Goal: Check status: Check status

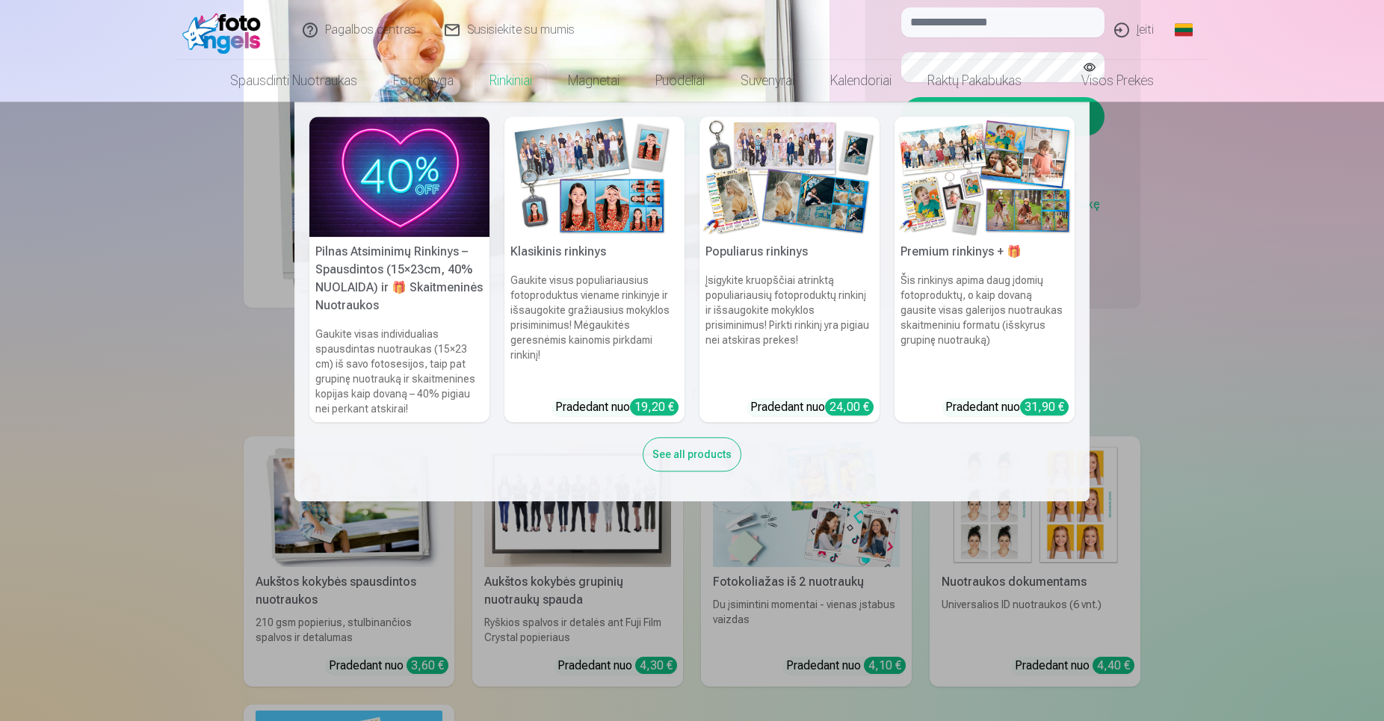
scroll to position [305, 0]
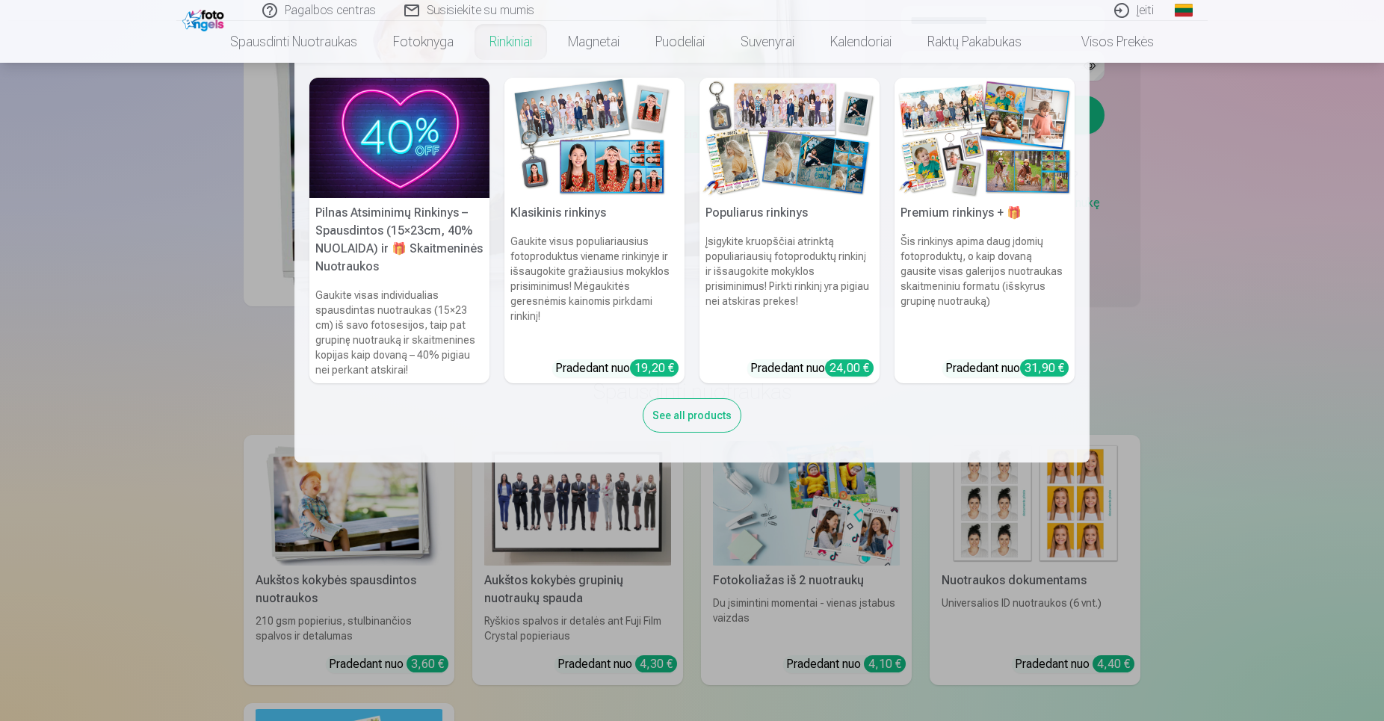
click at [1278, 288] on nav "Pilnas Atsiminimų Rinkinys – Spausdintos (15×23cm, 40% NUOLAIDA) ir 🎁 Skaitmeni…" at bounding box center [692, 263] width 1384 height 400
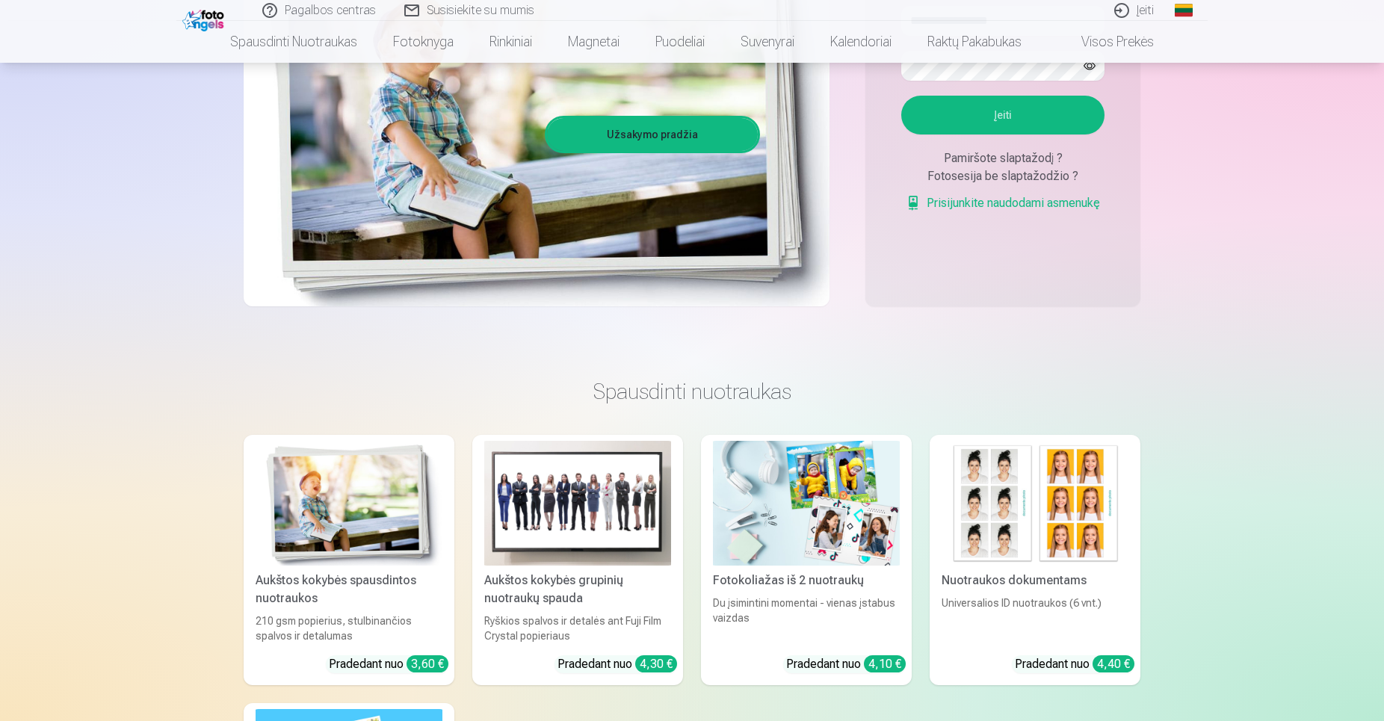
scroll to position [0, 0]
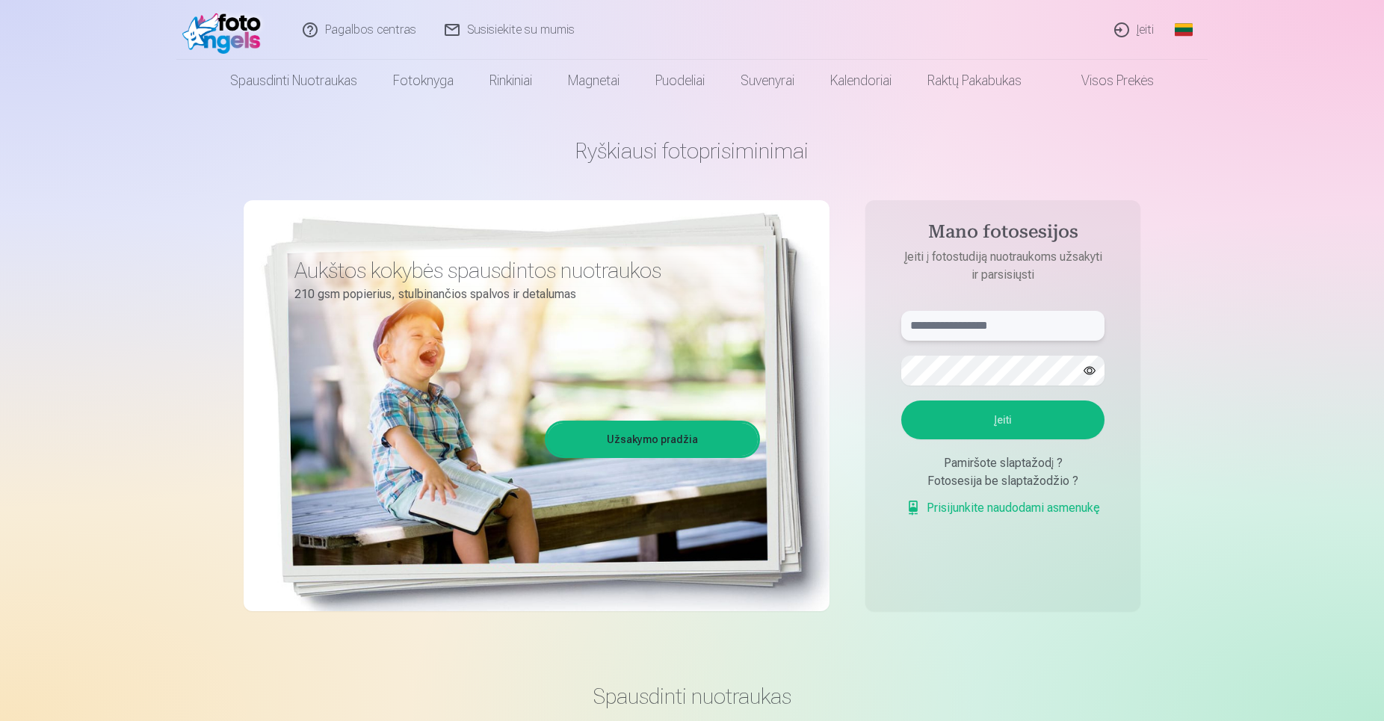
click at [1010, 323] on input "text" at bounding box center [1002, 326] width 203 height 30
type input "**********"
click at [1016, 425] on button "Įeiti" at bounding box center [1002, 420] width 203 height 39
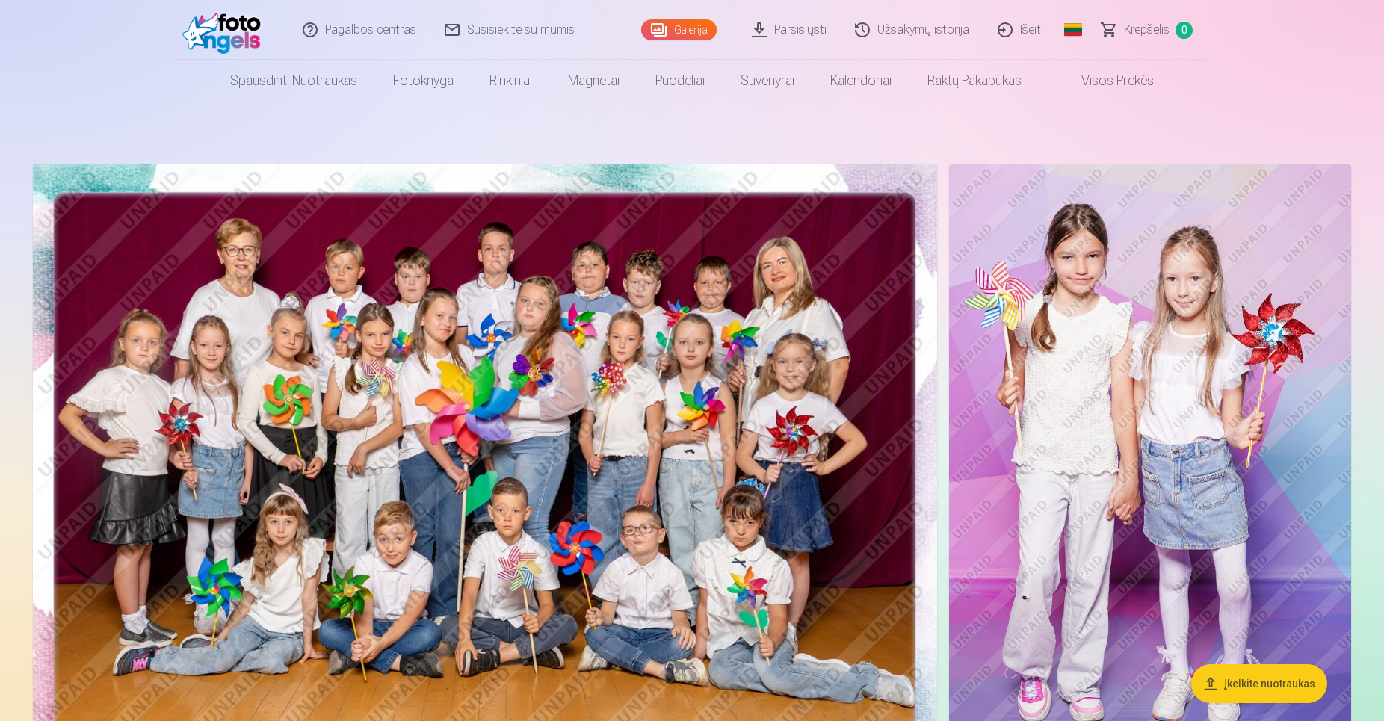
click at [1143, 25] on span "Krepšelis" at bounding box center [1147, 30] width 46 height 18
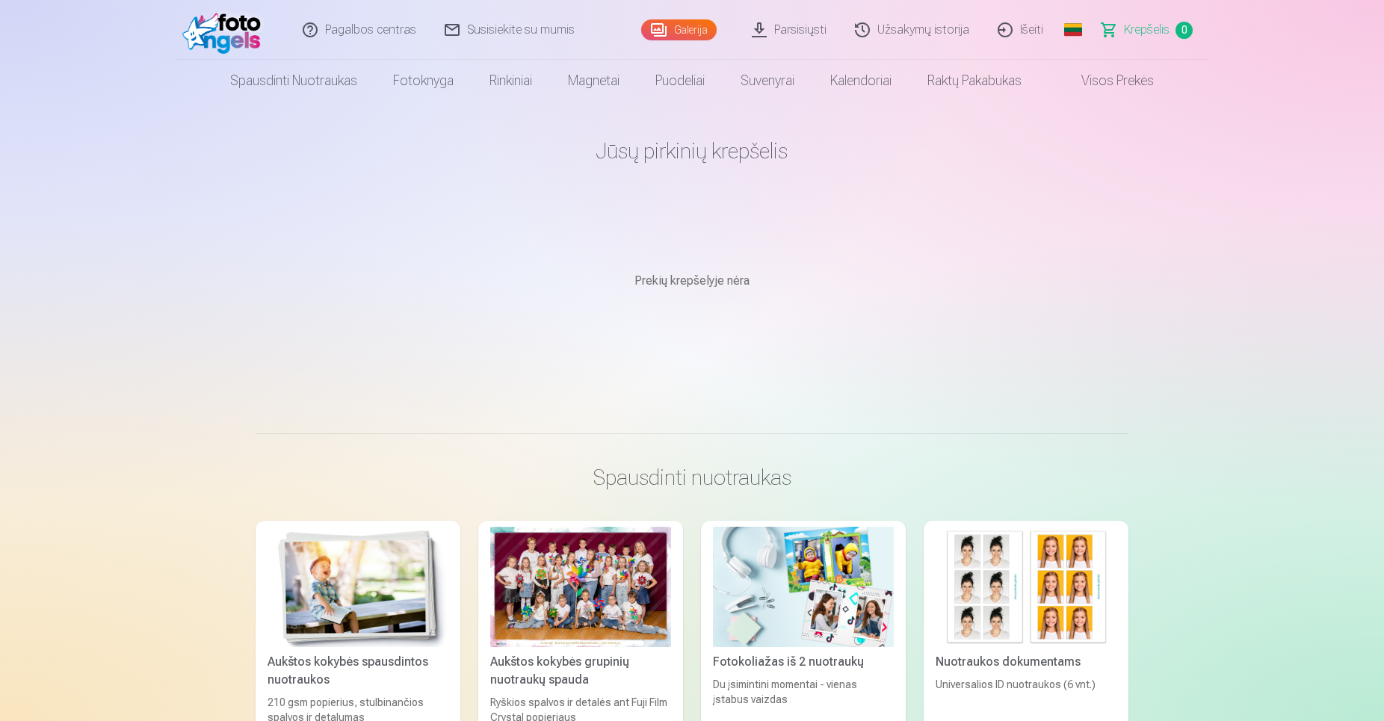
click at [918, 31] on link "Užsakymų istorija" at bounding box center [913, 30] width 143 height 60
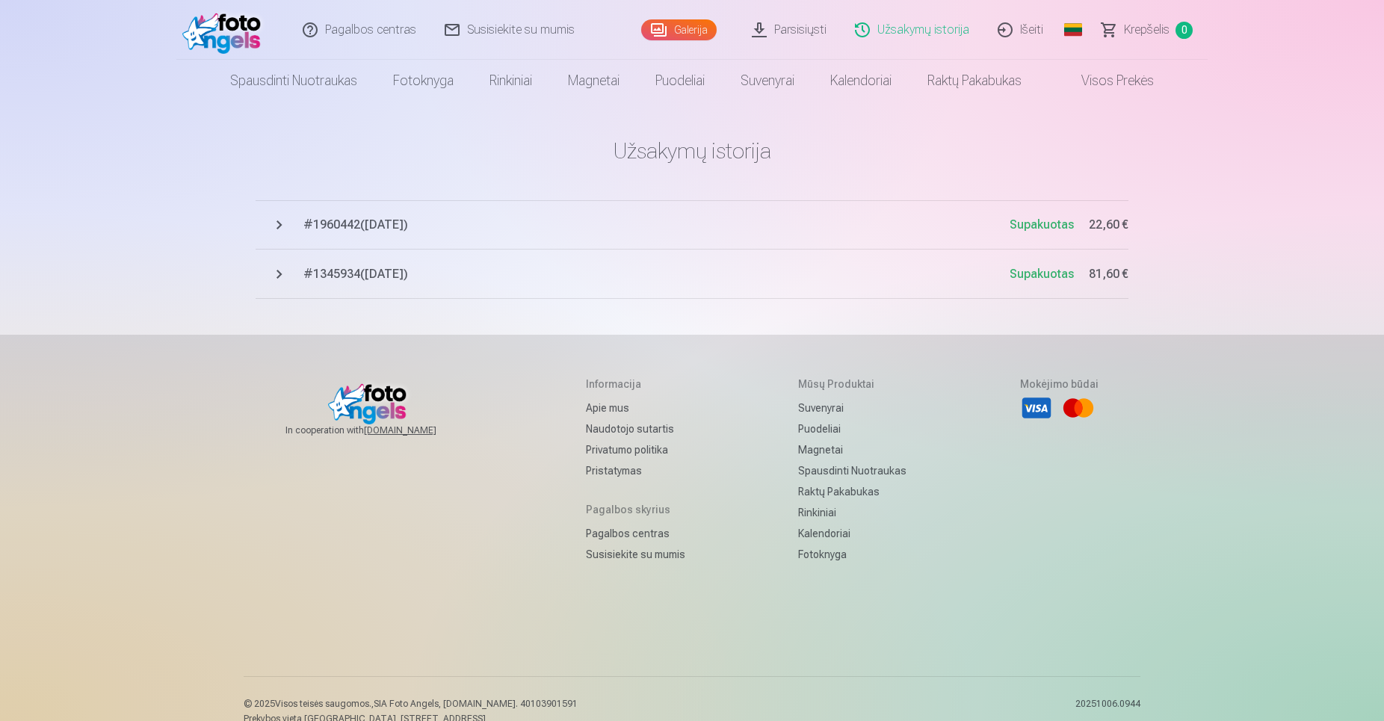
click at [355, 270] on span "# 1345934 ( 15.09.2025 )" at bounding box center [656, 274] width 706 height 18
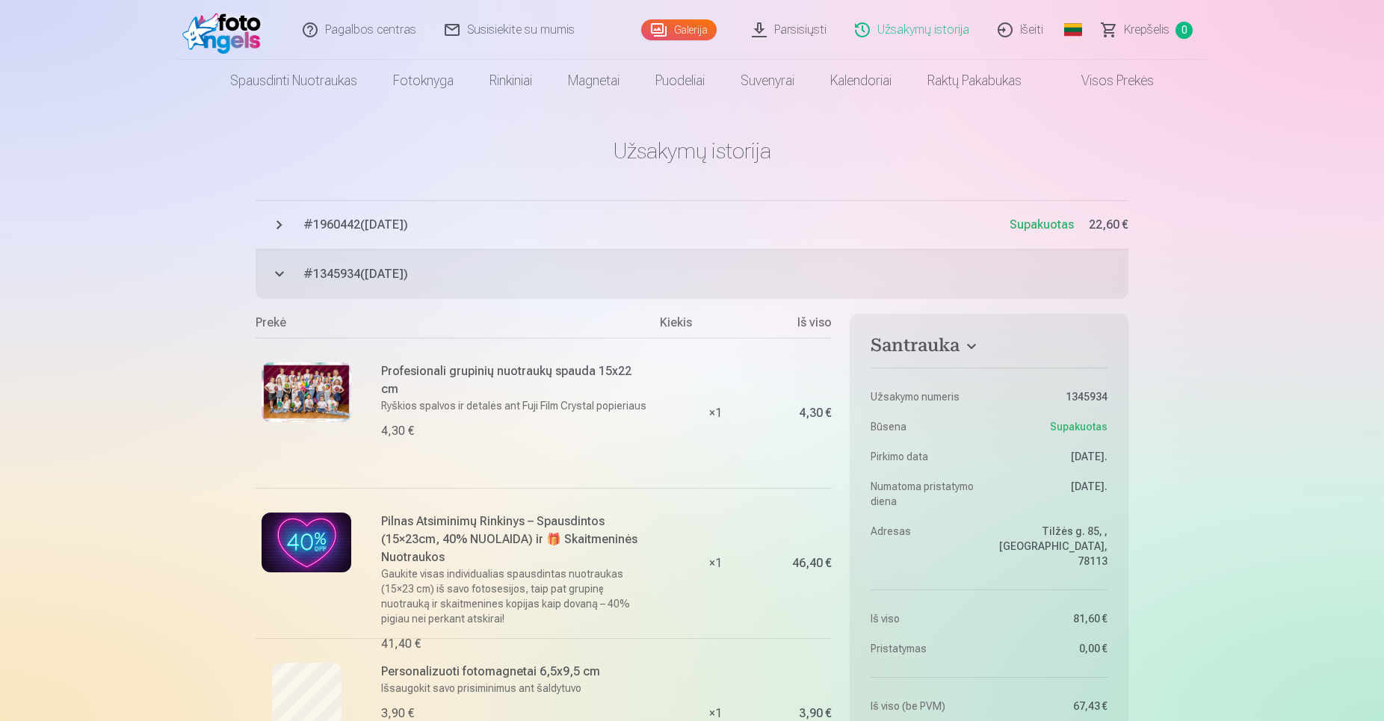
click at [425, 224] on span "# 1960442 ( 15.09.2025 )" at bounding box center [656, 225] width 706 height 18
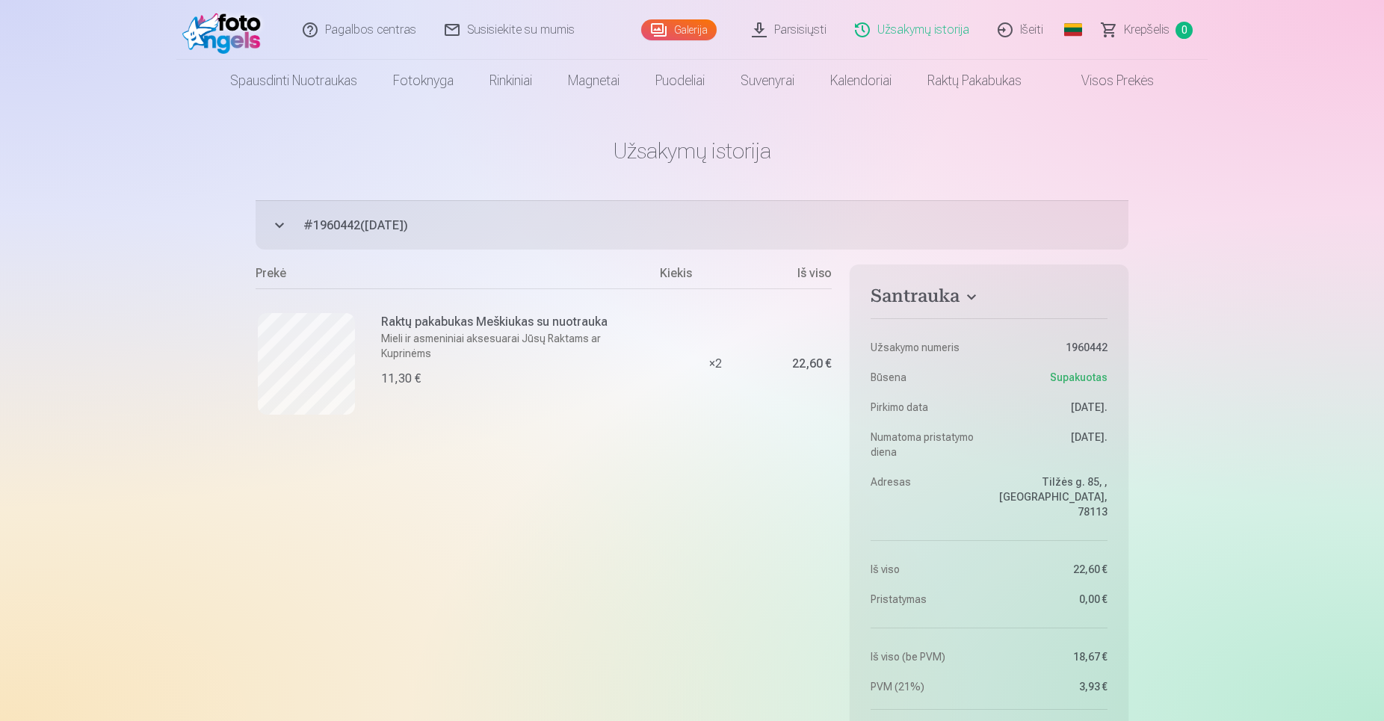
click at [1145, 34] on span "Krepšelis" at bounding box center [1147, 30] width 46 height 18
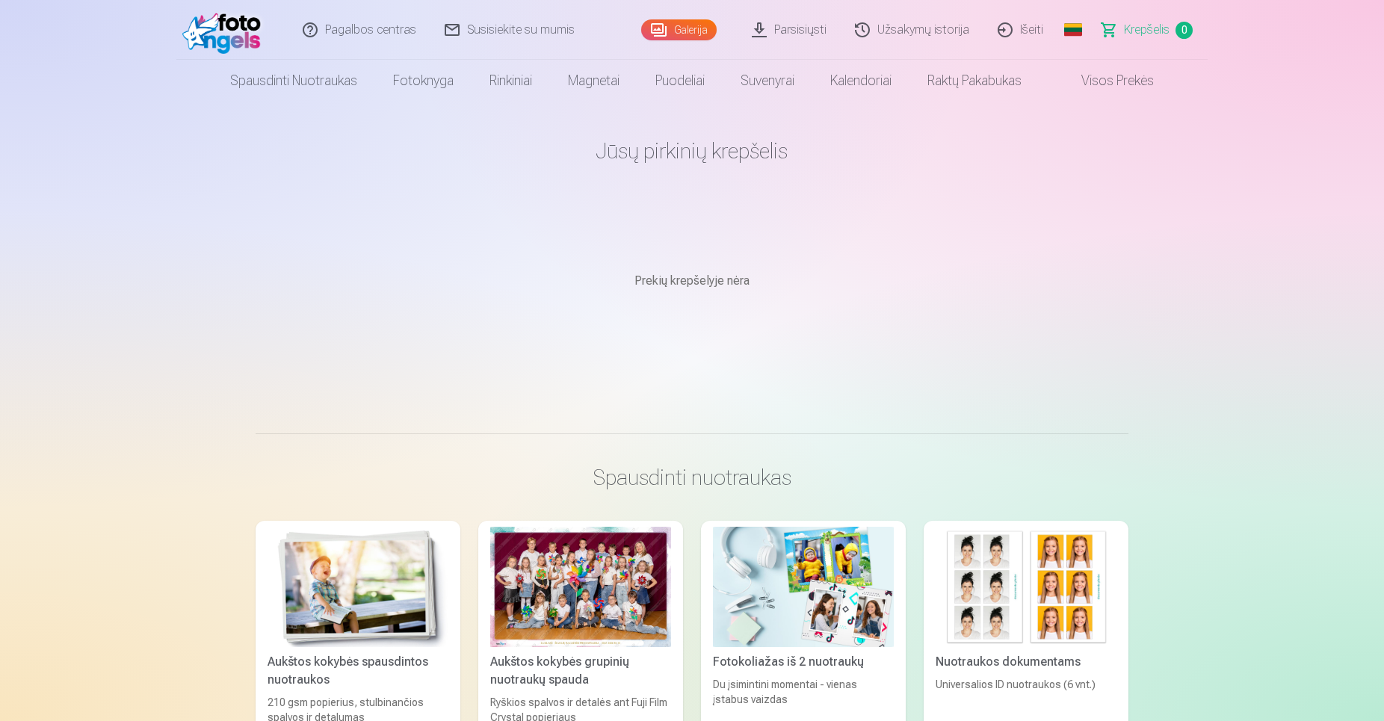
click at [1022, 26] on link "Išeiti" at bounding box center [1021, 30] width 74 height 60
